Goal: Task Accomplishment & Management: Use online tool/utility

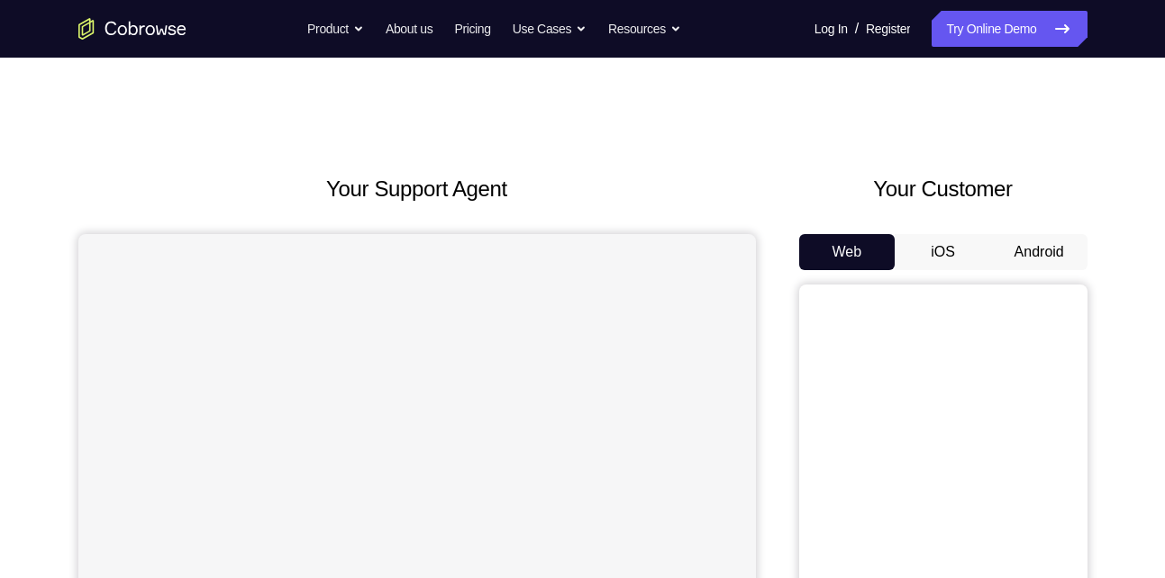
click at [1031, 252] on button "Android" at bounding box center [1039, 252] width 96 height 36
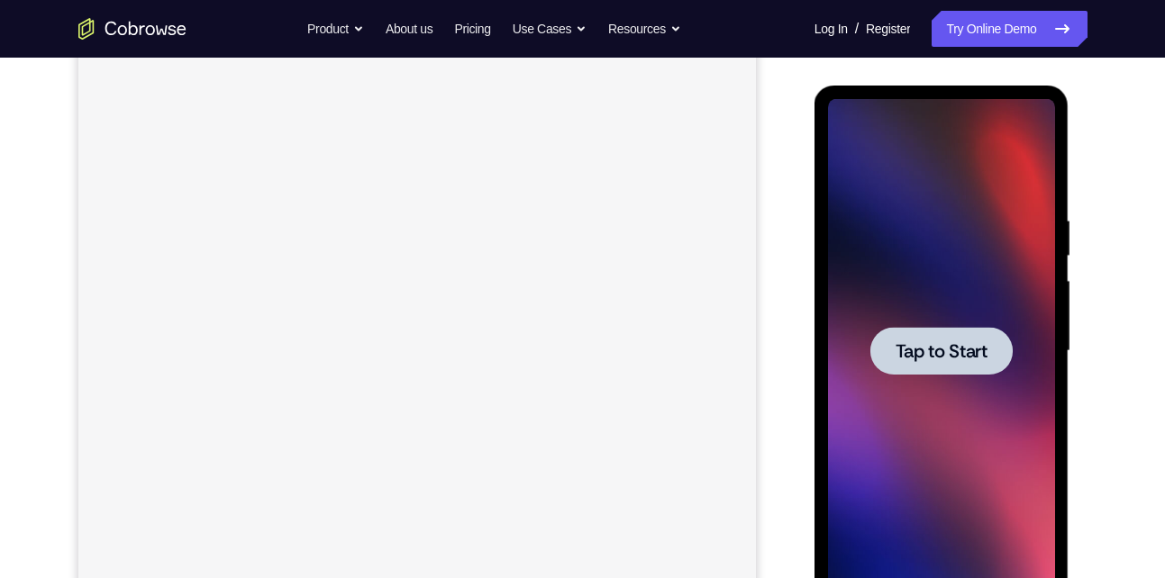
click at [953, 349] on span "Tap to Start" at bounding box center [942, 351] width 92 height 18
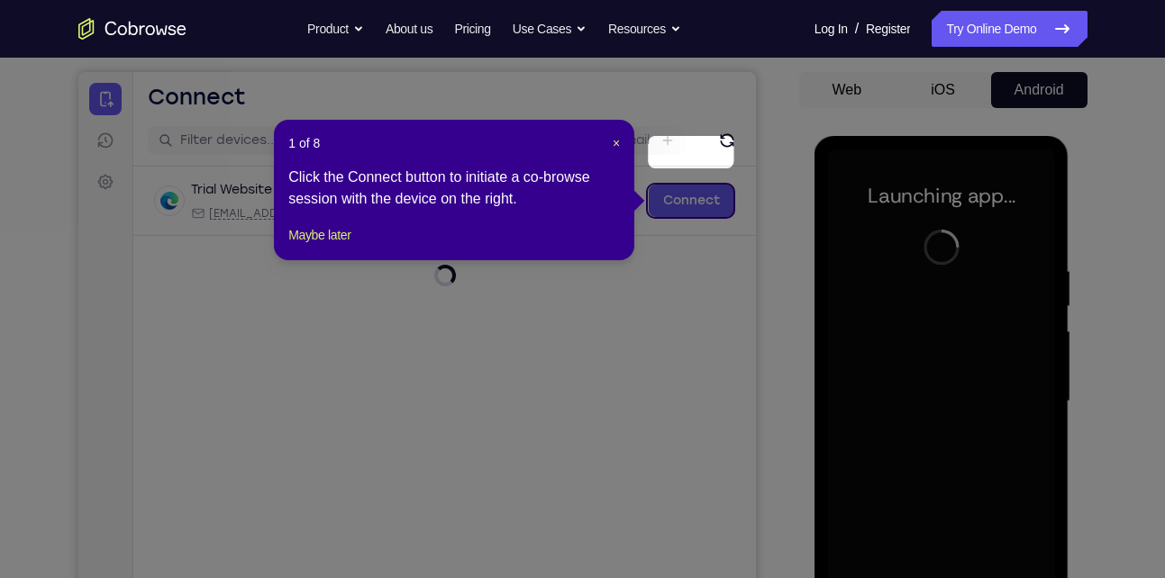
scroll to position [228, 0]
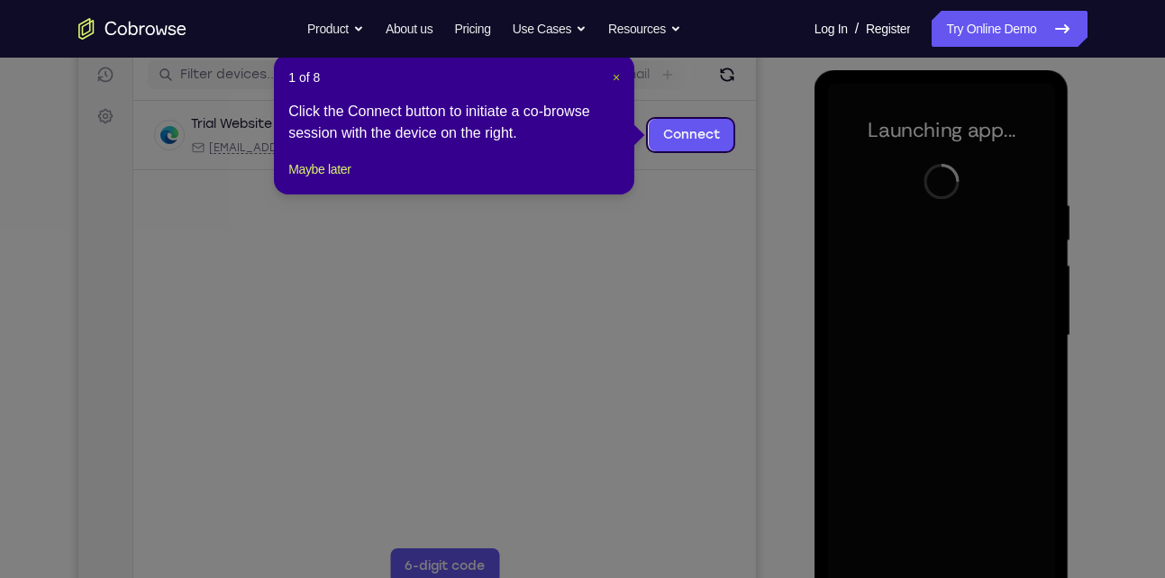
click at [616, 77] on span "×" at bounding box center [616, 77] width 7 height 14
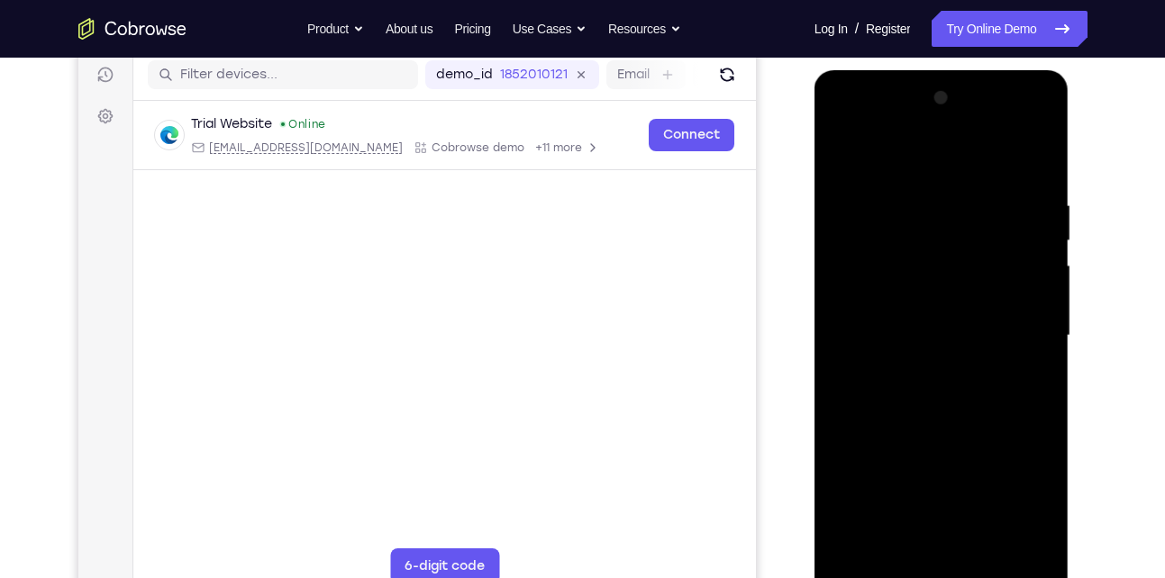
scroll to position [246, 0]
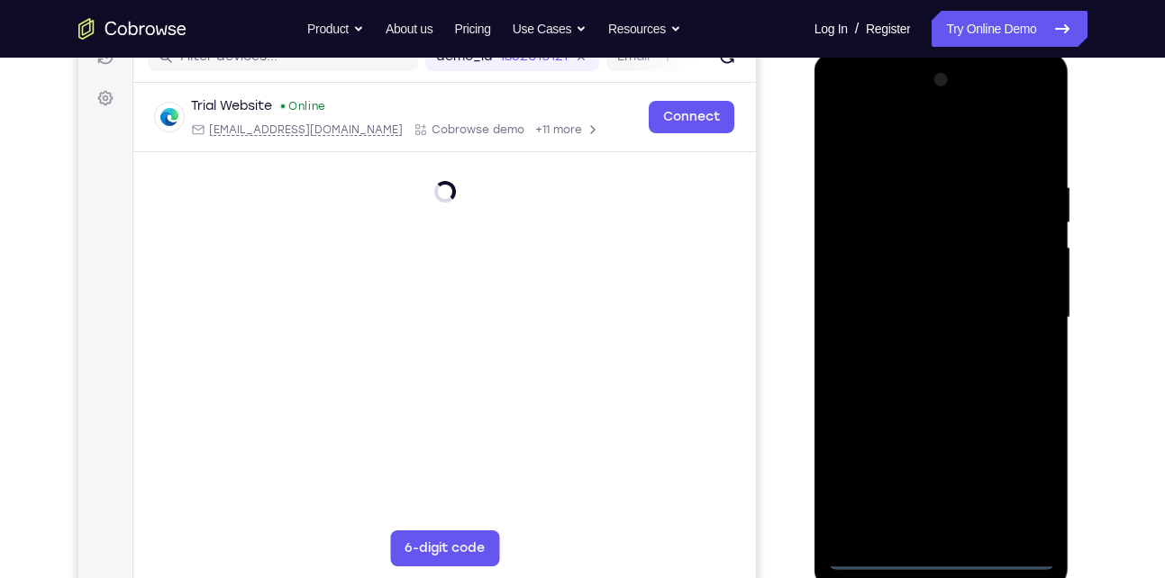
click at [936, 543] on div at bounding box center [941, 318] width 227 height 505
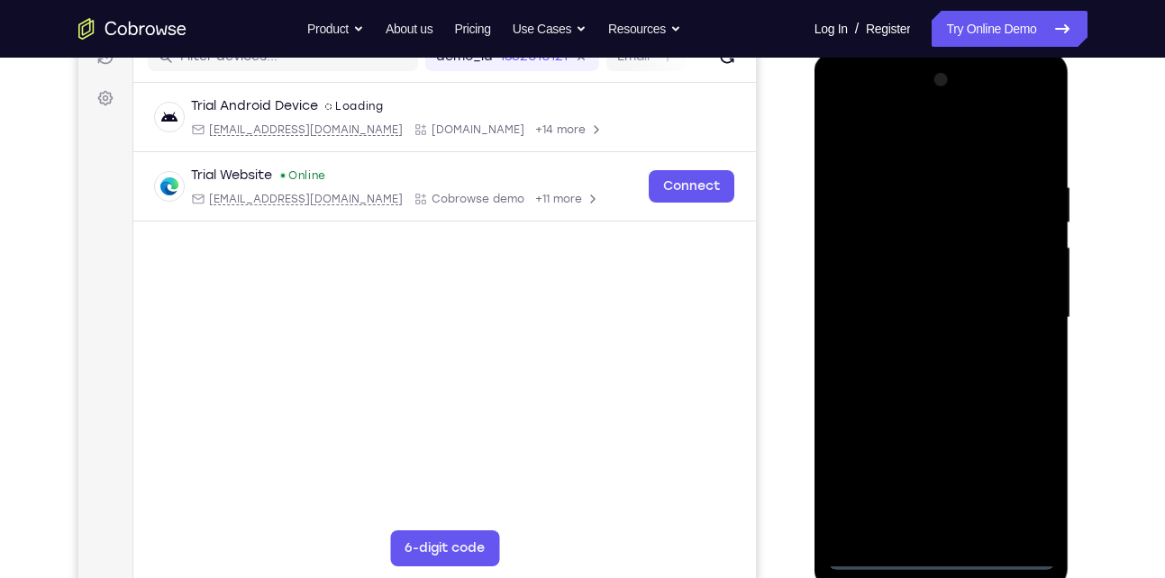
click at [937, 557] on div at bounding box center [941, 318] width 227 height 505
click at [943, 555] on div at bounding box center [941, 318] width 227 height 505
click at [940, 565] on div at bounding box center [941, 318] width 227 height 505
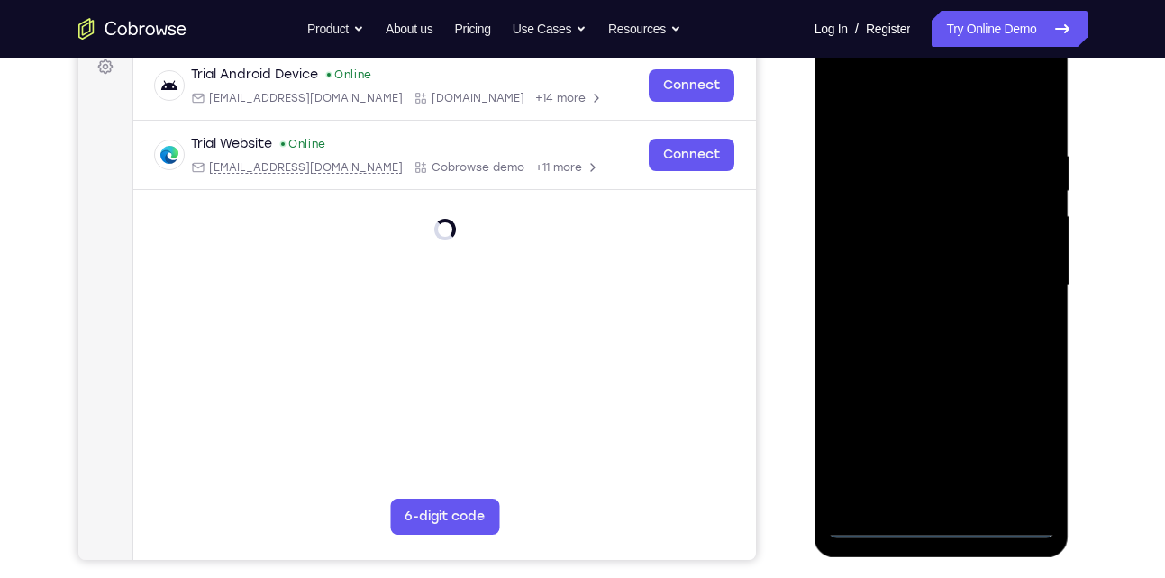
scroll to position [281, 0]
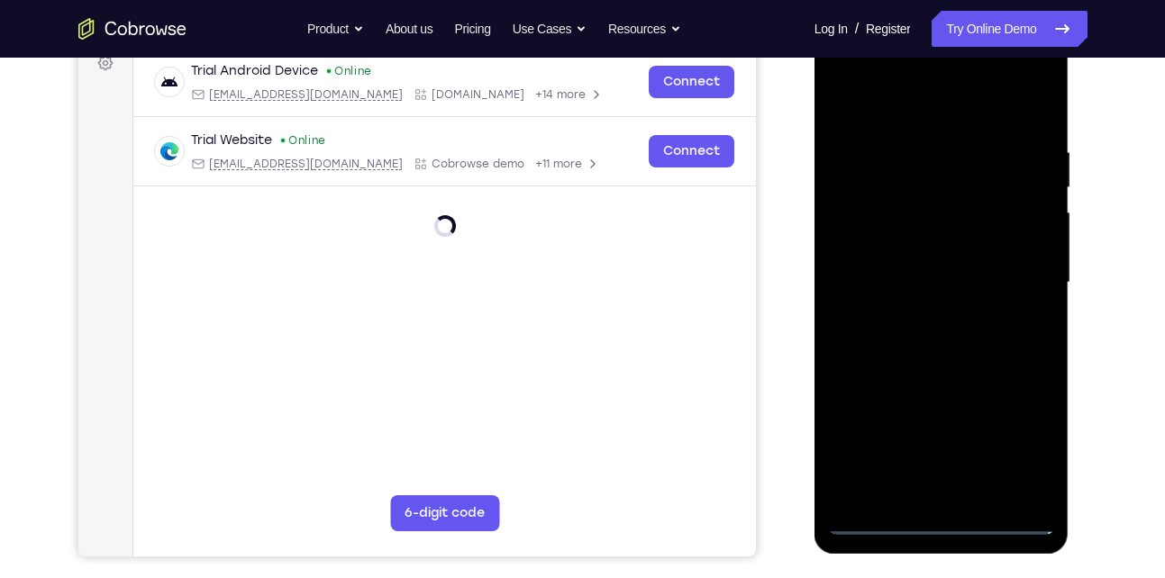
click at [1025, 440] on div at bounding box center [941, 283] width 227 height 505
click at [1028, 445] on div at bounding box center [941, 283] width 227 height 505
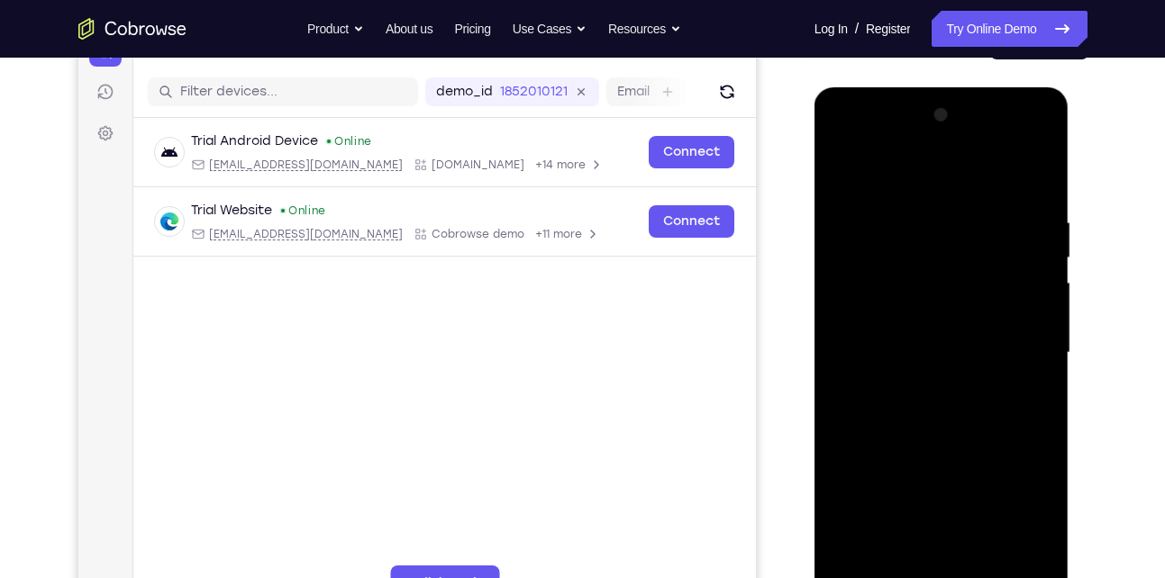
scroll to position [241, 0]
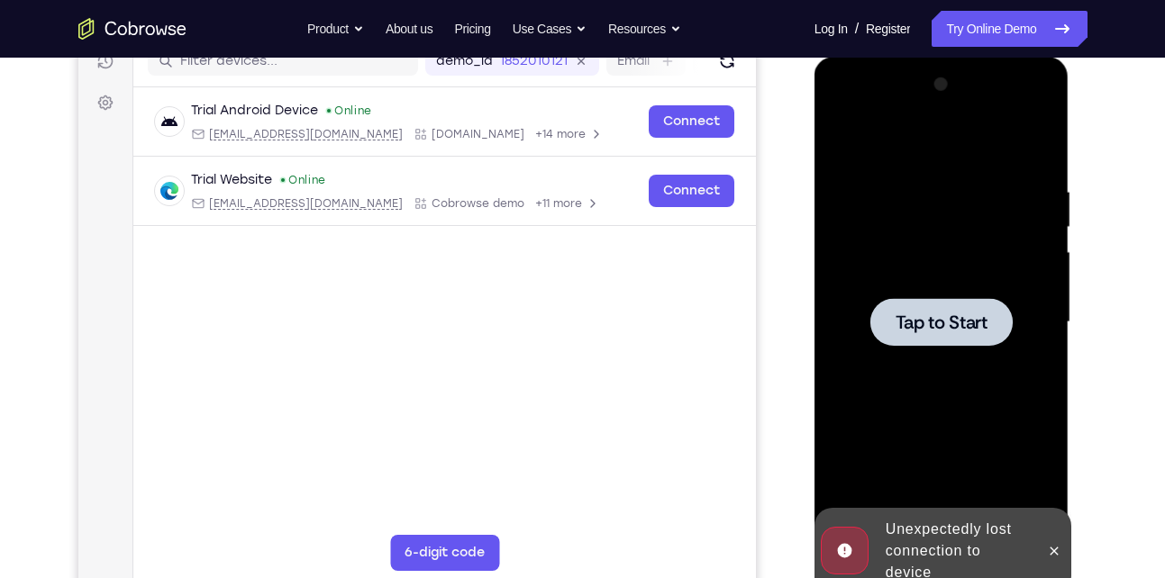
click at [977, 373] on div at bounding box center [941, 322] width 227 height 505
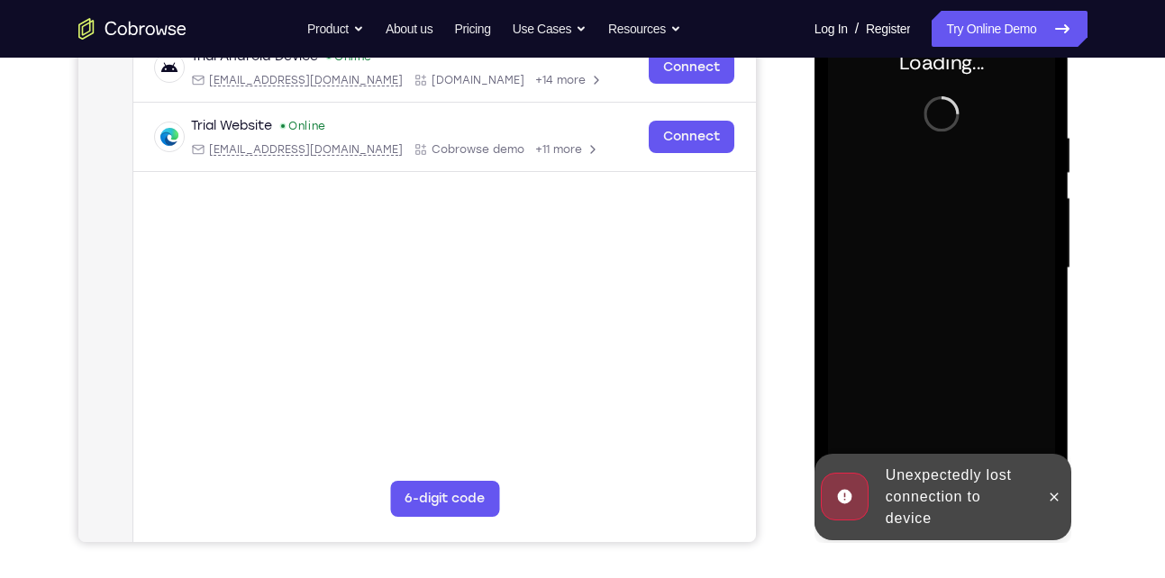
scroll to position [296, 0]
click at [1043, 496] on button at bounding box center [1054, 496] width 29 height 29
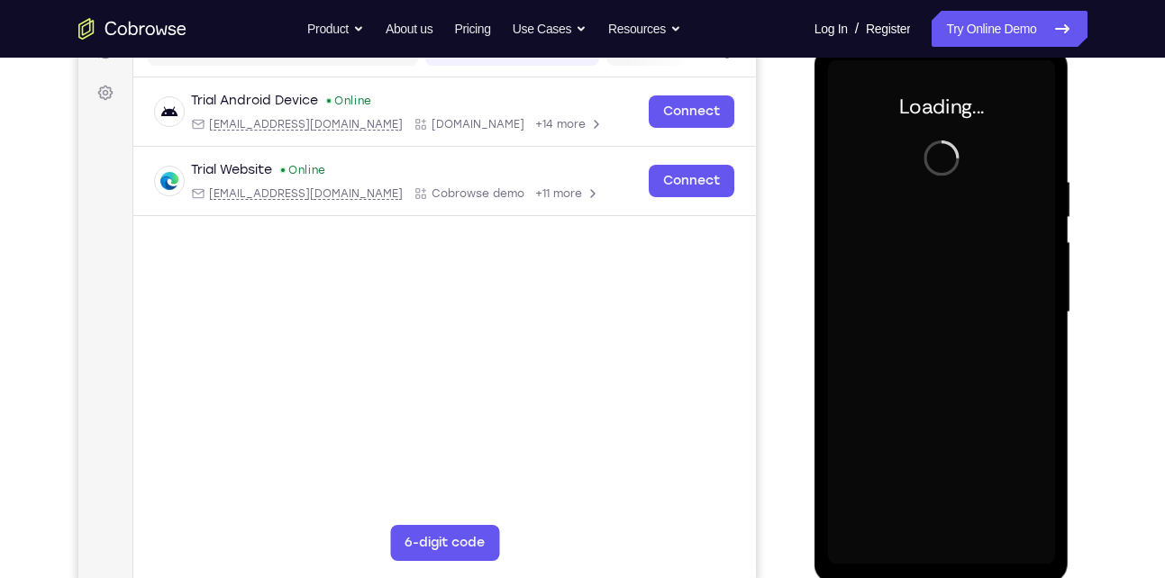
scroll to position [251, 0]
click at [764, 371] on div "Your Support Agent Your Customer Web iOS Android" at bounding box center [582, 256] width 1009 height 666
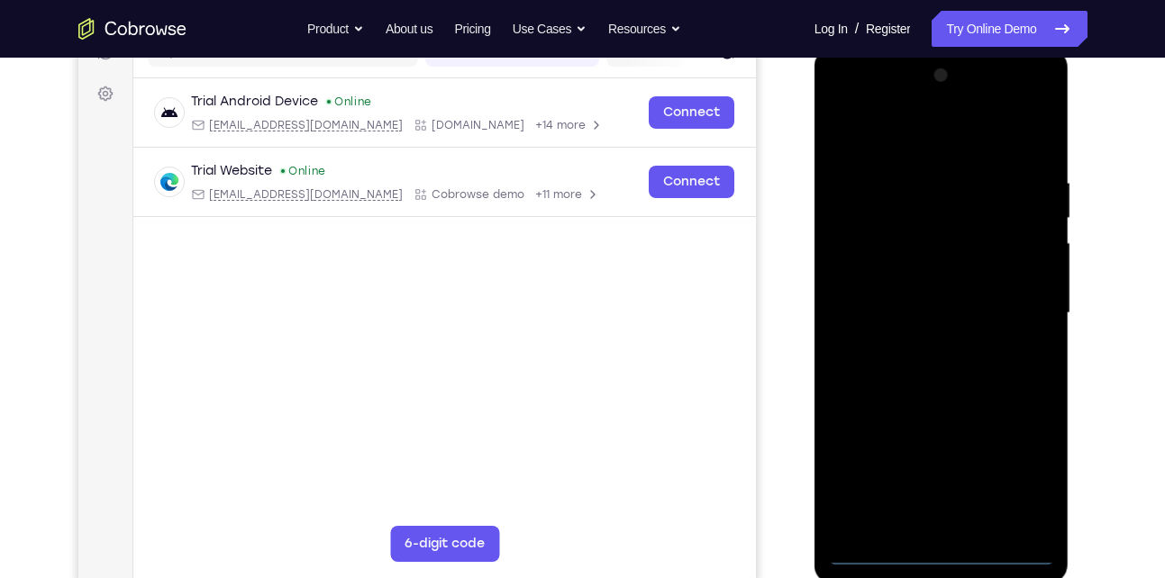
scroll to position [254, 0]
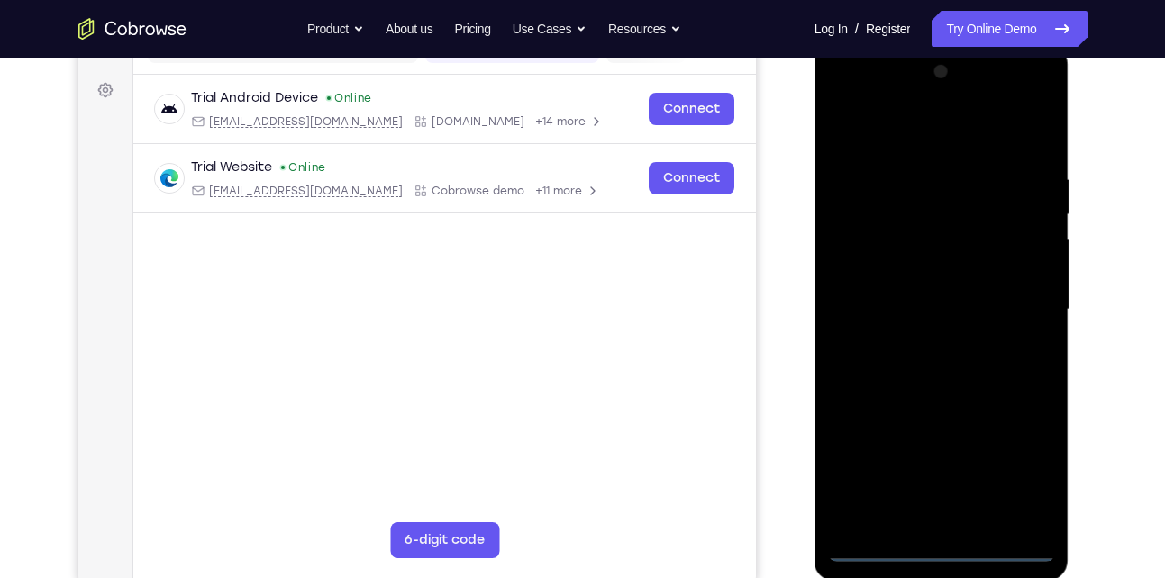
click at [948, 552] on div at bounding box center [941, 310] width 227 height 505
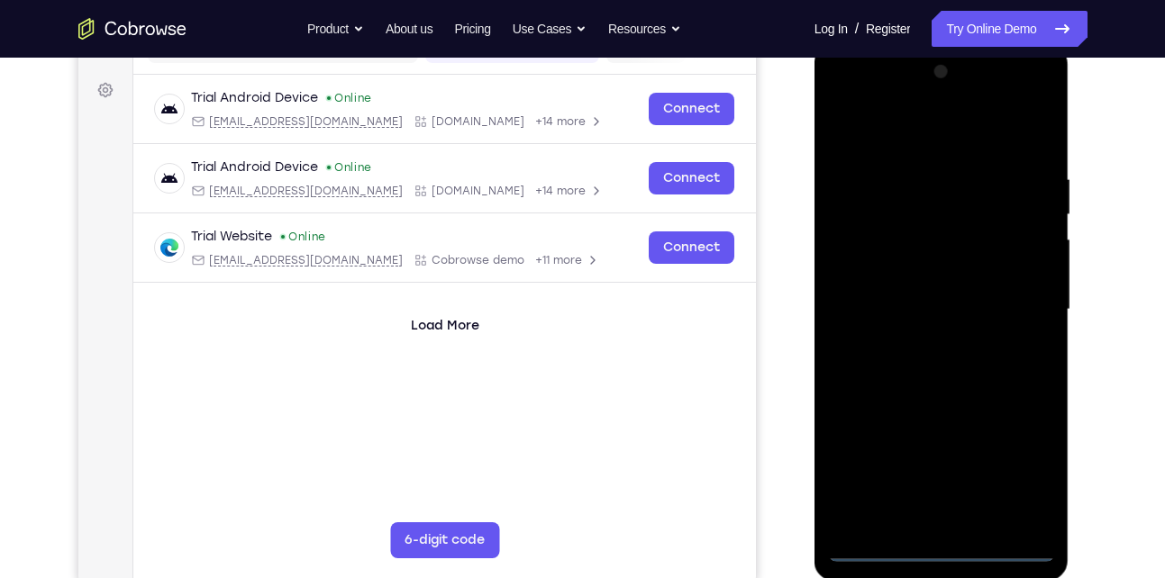
click at [1027, 465] on div at bounding box center [941, 310] width 227 height 505
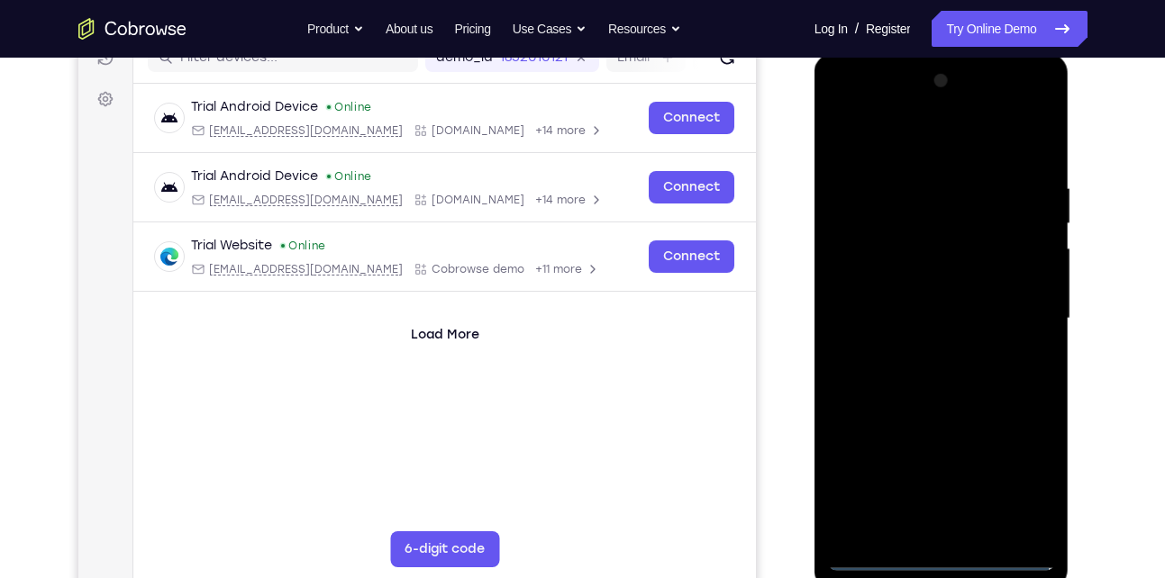
click at [948, 141] on div at bounding box center [941, 319] width 227 height 505
click at [868, 261] on div at bounding box center [941, 319] width 227 height 505
click at [941, 319] on div at bounding box center [941, 319] width 227 height 505
click at [867, 297] on div at bounding box center [941, 319] width 227 height 505
click at [897, 330] on div at bounding box center [941, 319] width 227 height 505
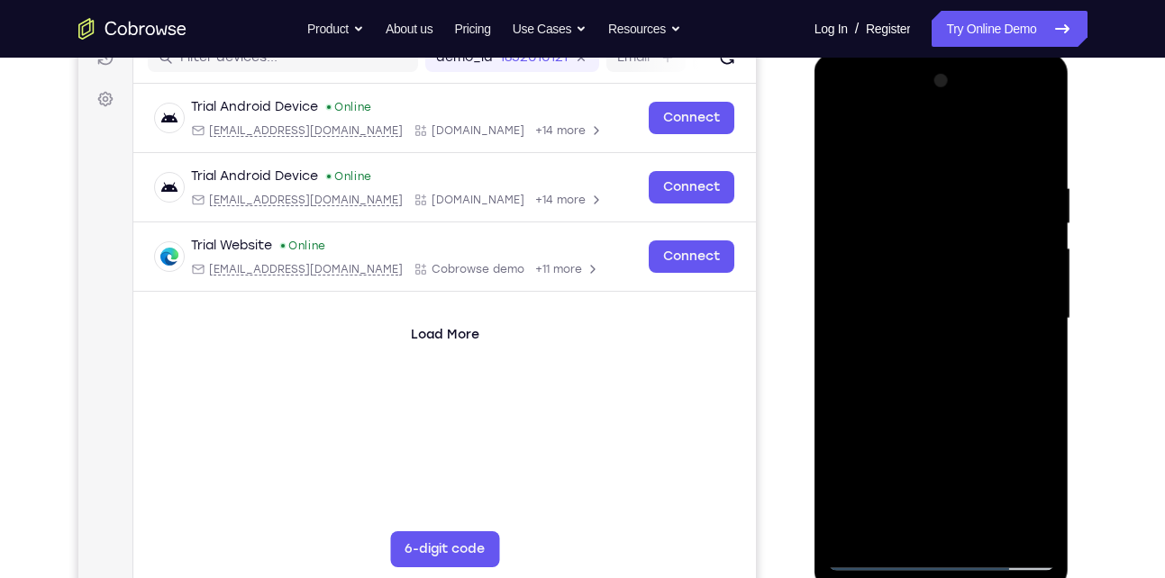
click at [1025, 136] on div at bounding box center [941, 319] width 227 height 505
click at [980, 390] on div at bounding box center [941, 319] width 227 height 505
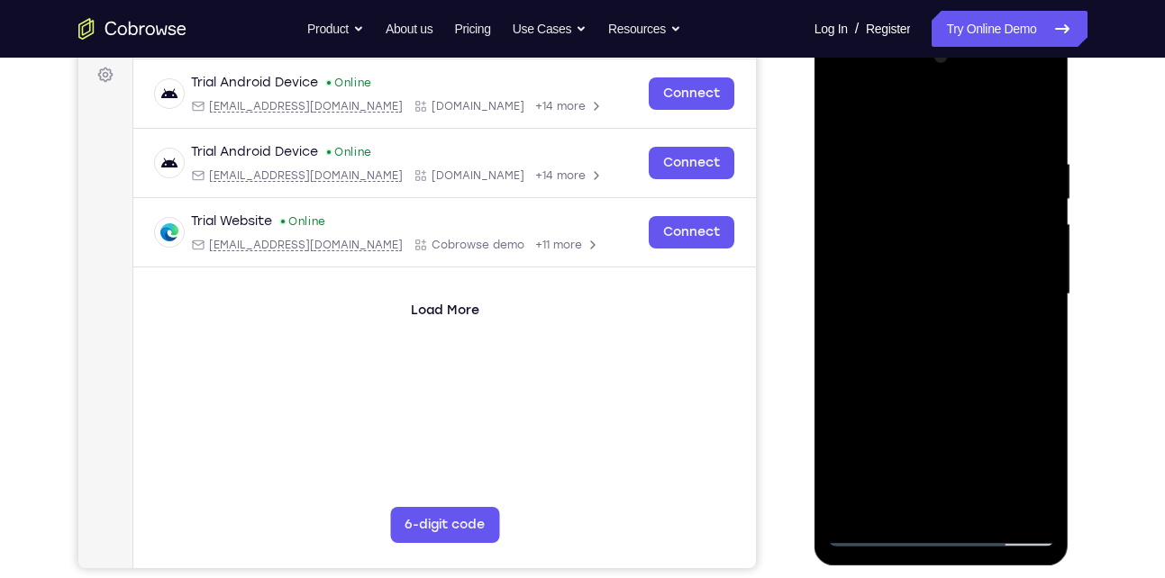
scroll to position [290, 0]
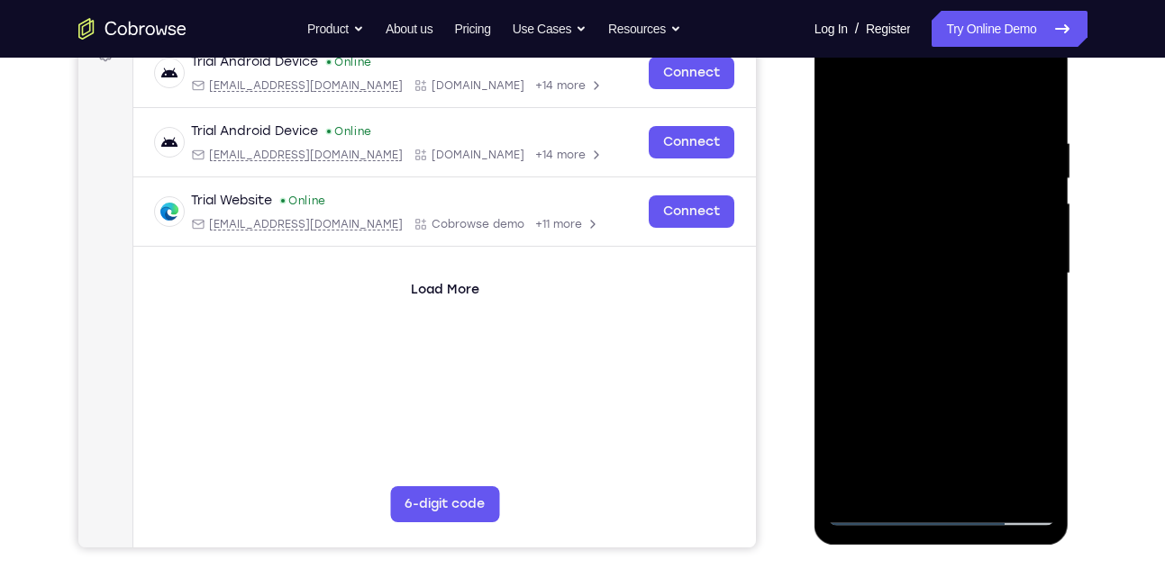
click at [962, 487] on div at bounding box center [941, 274] width 227 height 505
click at [910, 476] on div at bounding box center [941, 274] width 227 height 505
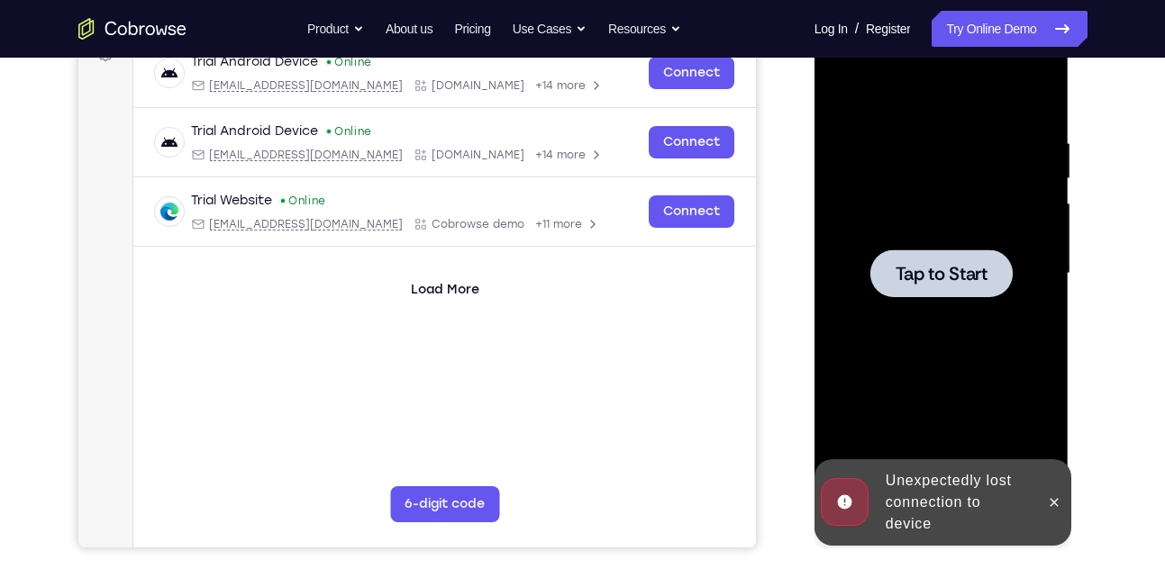
click at [973, 219] on div at bounding box center [941, 274] width 227 height 505
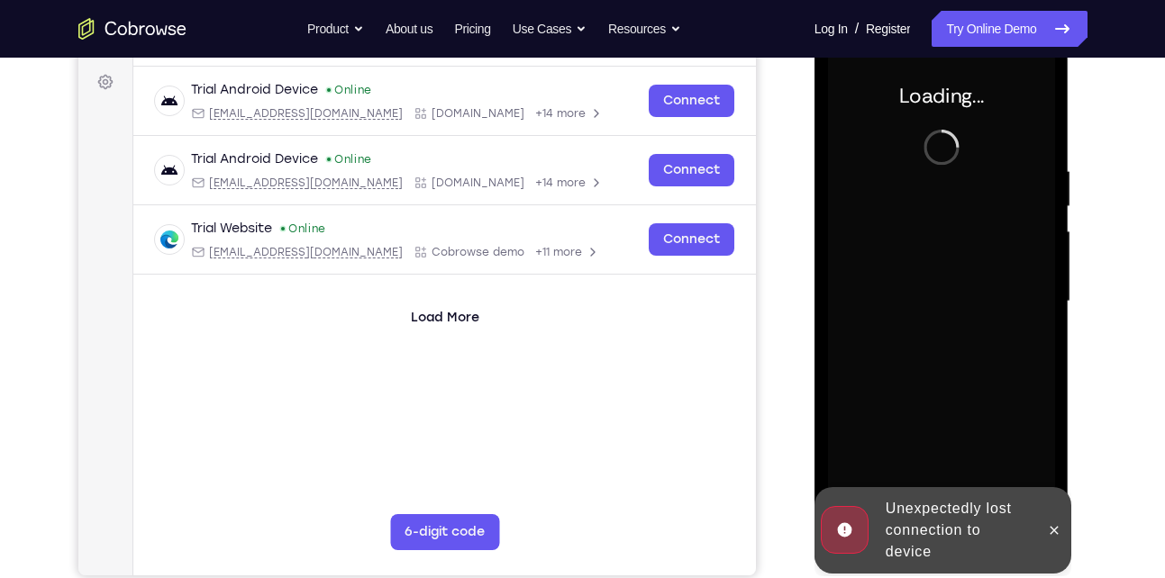
scroll to position [260, 0]
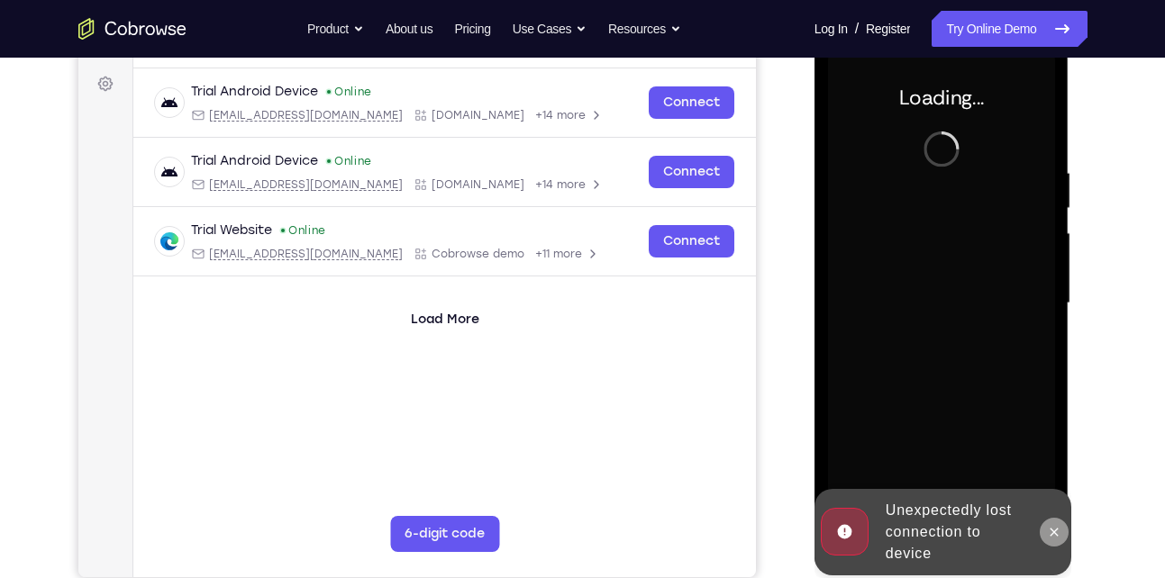
click at [1049, 531] on icon at bounding box center [1054, 532] width 14 height 14
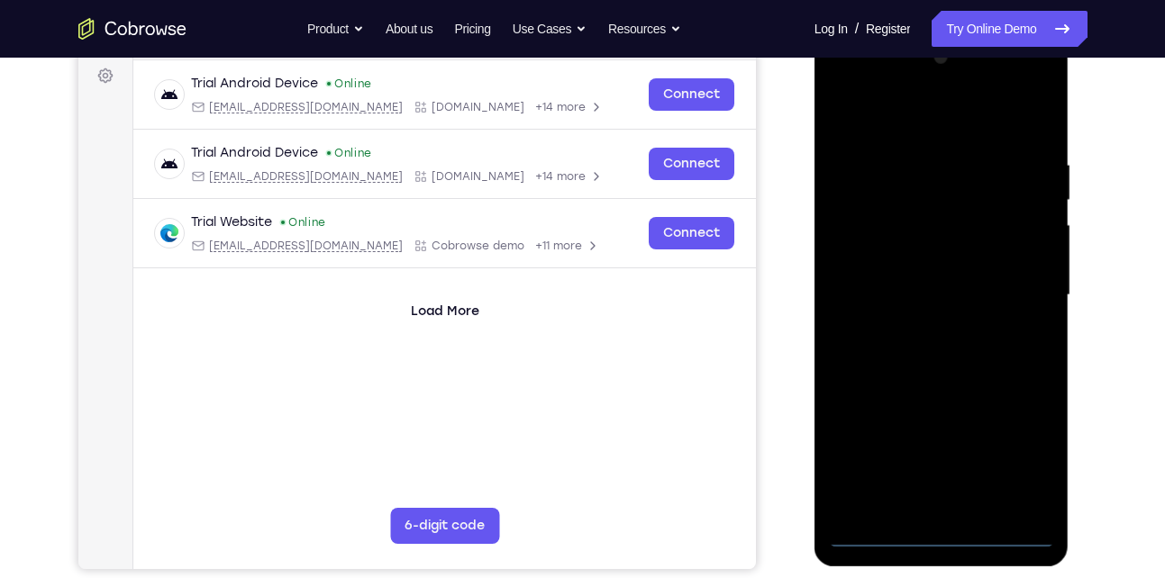
scroll to position [271, 0]
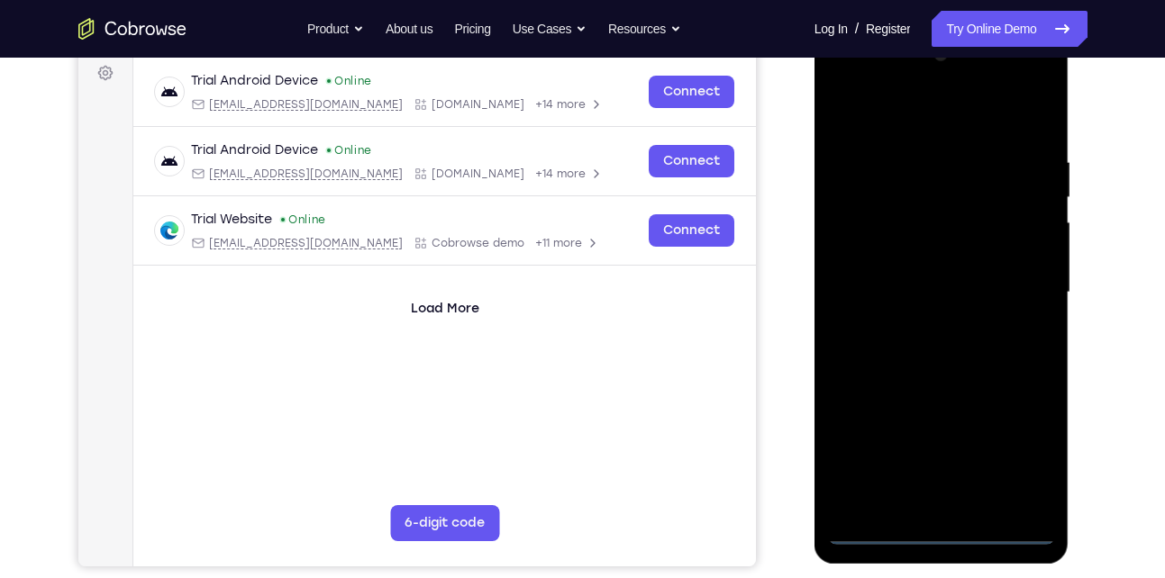
click at [952, 520] on div at bounding box center [941, 293] width 227 height 505
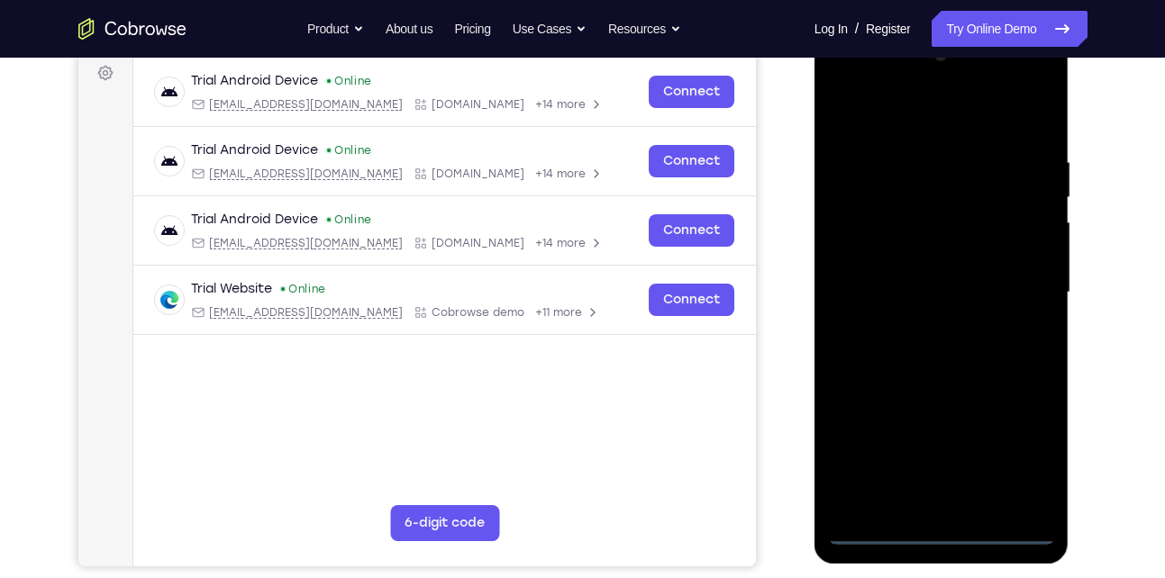
click at [940, 533] on div at bounding box center [941, 293] width 227 height 505
click at [1026, 442] on div at bounding box center [941, 293] width 227 height 505
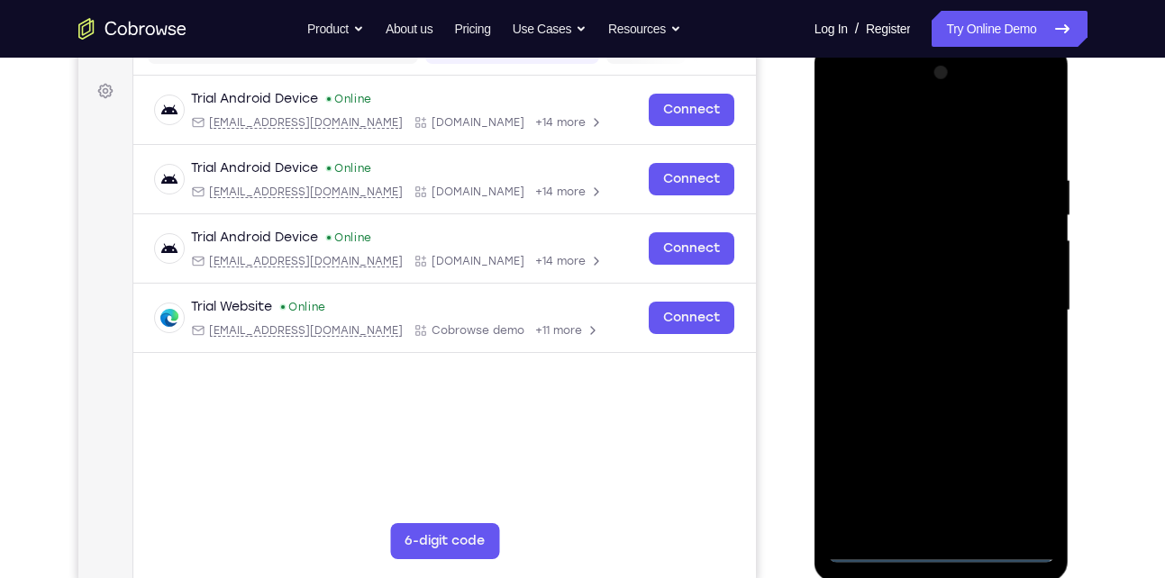
click at [934, 144] on div at bounding box center [941, 311] width 227 height 505
click at [867, 249] on div at bounding box center [941, 311] width 227 height 505
click at [889, 317] on div at bounding box center [941, 311] width 227 height 505
